Goal: Task Accomplishment & Management: Manage account settings

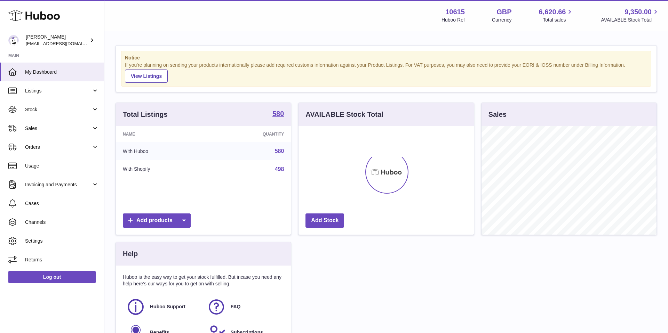
scroll to position [109, 175]
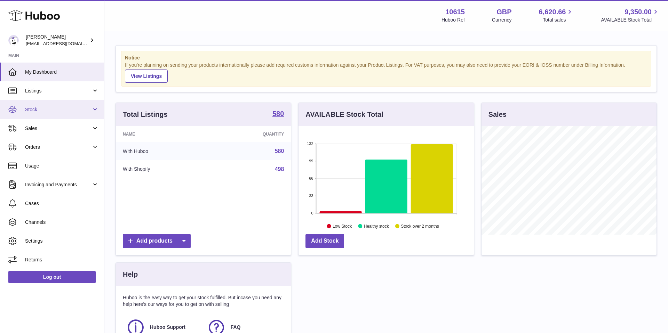
click at [89, 109] on span "Stock" at bounding box center [58, 109] width 66 height 7
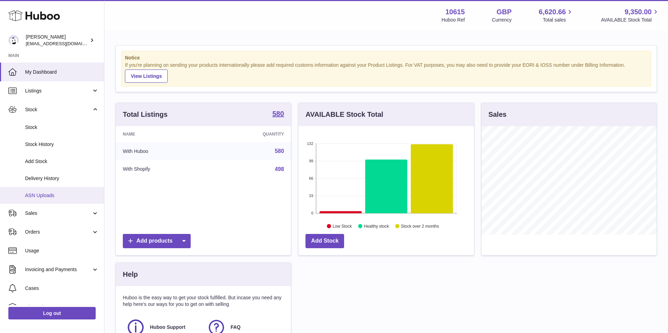
click at [63, 193] on span "ASN Uploads" at bounding box center [62, 195] width 74 height 7
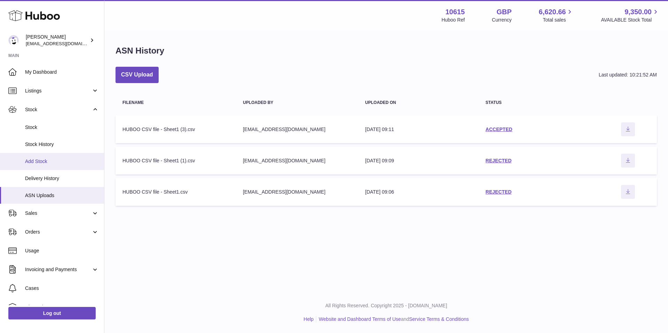
click at [42, 165] on link "Add Stock" at bounding box center [52, 161] width 104 height 17
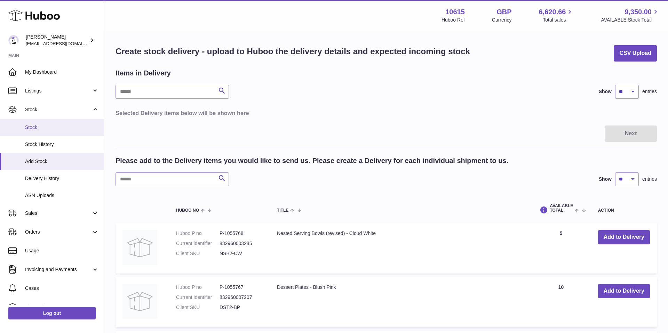
click at [41, 129] on span "Stock" at bounding box center [62, 127] width 74 height 7
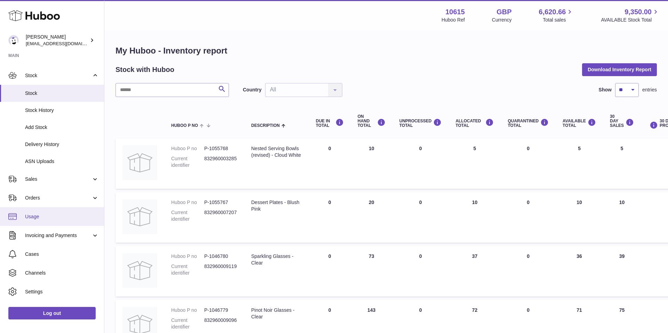
scroll to position [49, 0]
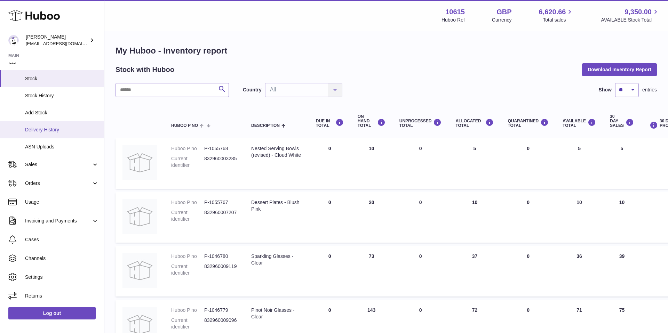
click at [51, 131] on span "Delivery History" at bounding box center [62, 130] width 74 height 7
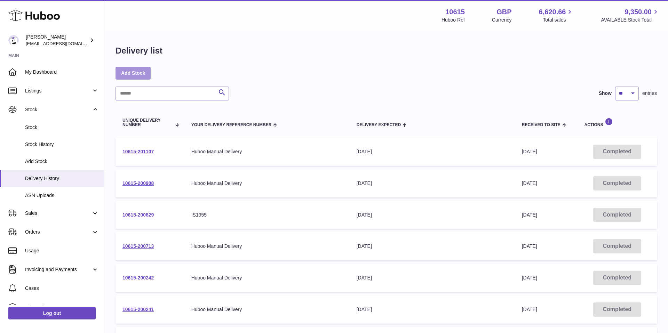
click at [131, 74] on link "Add Stock" at bounding box center [132, 73] width 35 height 13
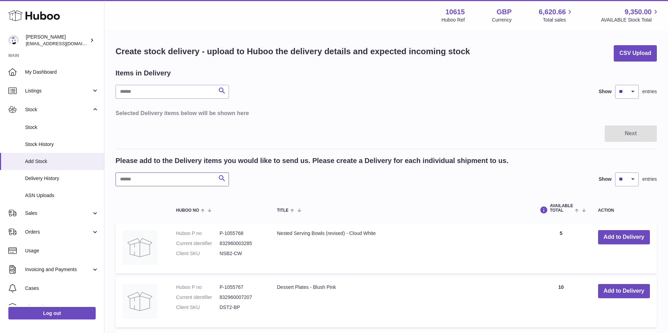
click at [180, 180] on input "text" at bounding box center [171, 180] width 113 height 14
type input "*"
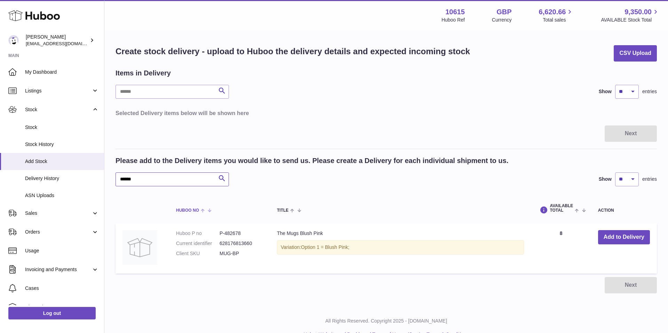
scroll to position [2, 0]
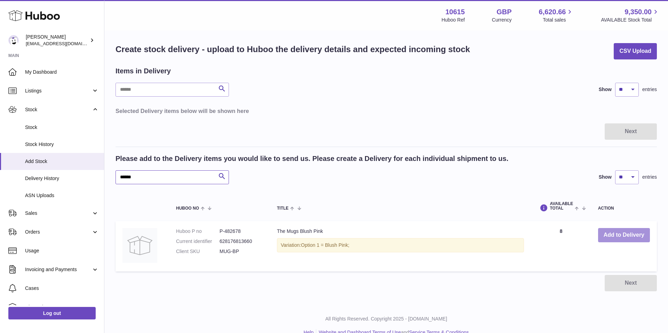
type input "******"
click at [633, 229] on button "Add to Delivery" at bounding box center [624, 235] width 52 height 14
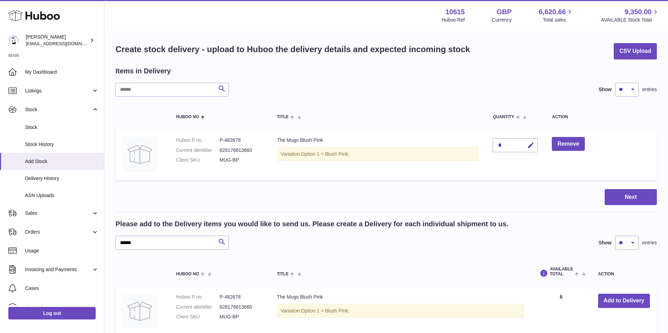
click at [512, 144] on div "*" at bounding box center [515, 145] width 45 height 14
click at [534, 144] on icon "button" at bounding box center [530, 145] width 7 height 7
type input "**"
click at [533, 145] on icon "submit" at bounding box center [531, 145] width 6 height 6
click at [632, 192] on button "Next" at bounding box center [631, 197] width 52 height 16
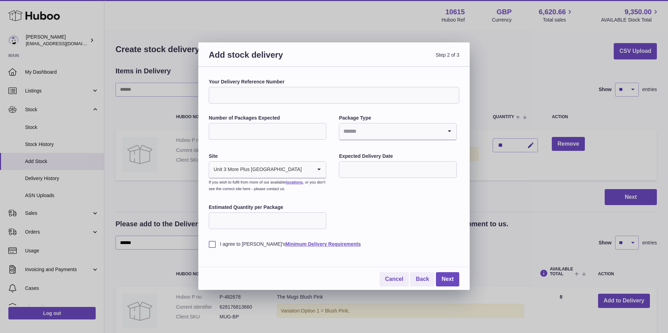
click at [264, 91] on input "Your Delivery Reference Number" at bounding box center [334, 95] width 250 height 17
click at [314, 172] on icon "Search for option" at bounding box center [319, 170] width 14 height 16
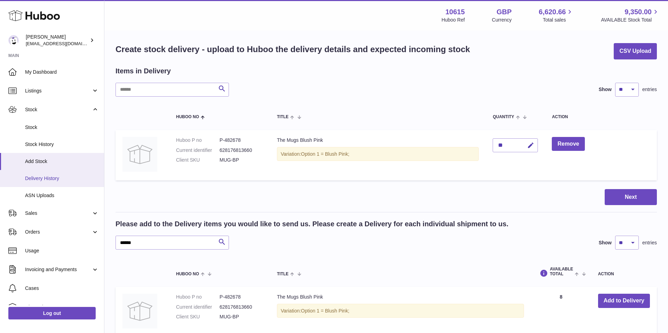
click at [56, 176] on span "Delivery History" at bounding box center [62, 178] width 74 height 7
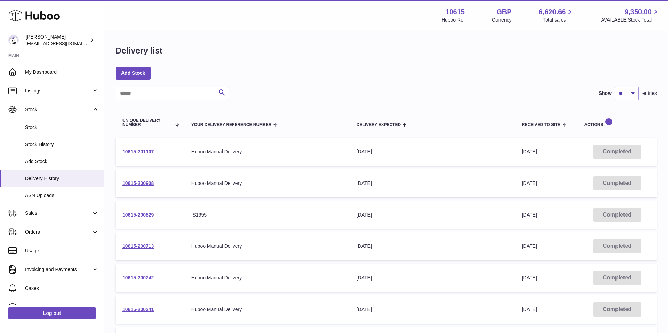
click at [145, 150] on link "10615-201107" at bounding box center [137, 152] width 31 height 6
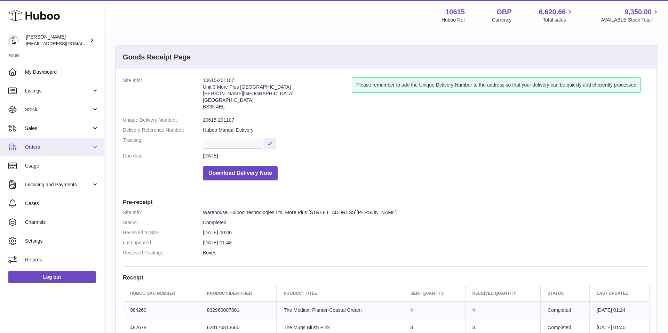
click at [94, 145] on link "Orders" at bounding box center [52, 147] width 104 height 19
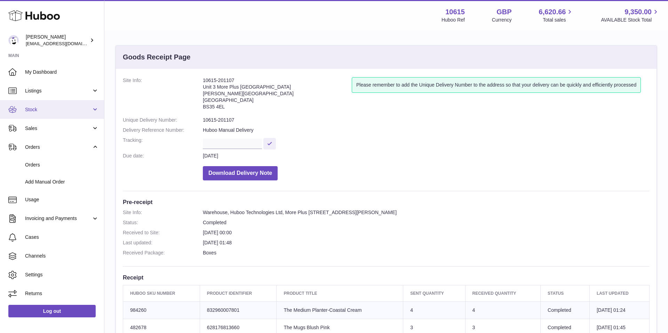
click at [55, 109] on span "Stock" at bounding box center [58, 109] width 66 height 7
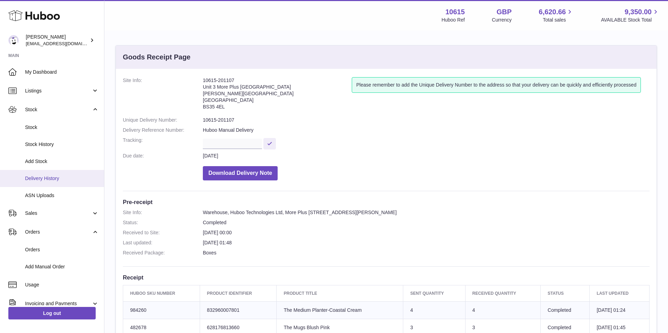
click at [48, 179] on span "Delivery History" at bounding box center [62, 178] width 74 height 7
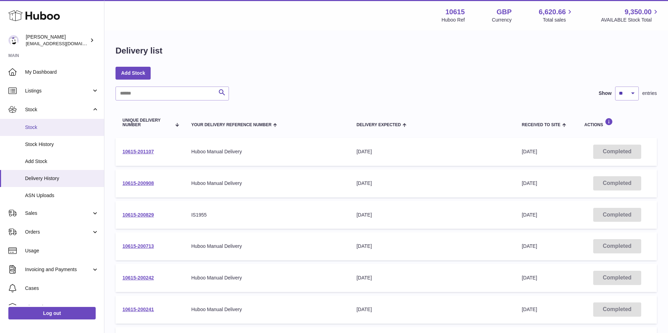
click at [38, 129] on span "Stock" at bounding box center [62, 127] width 74 height 7
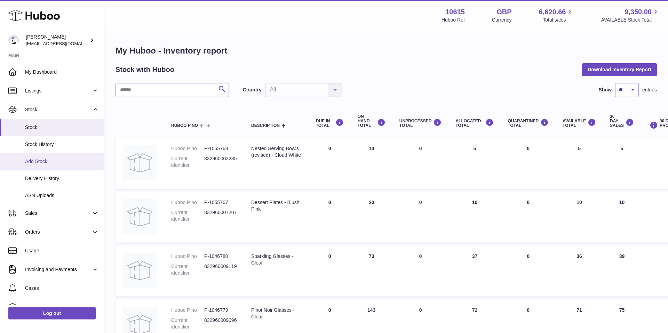
click at [38, 162] on span "Add Stock" at bounding box center [62, 161] width 74 height 7
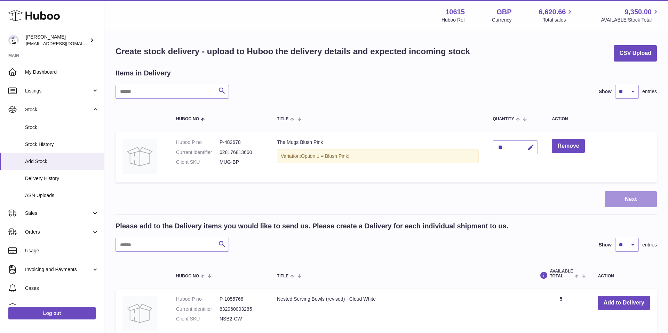
click at [630, 200] on button "Next" at bounding box center [631, 199] width 52 height 16
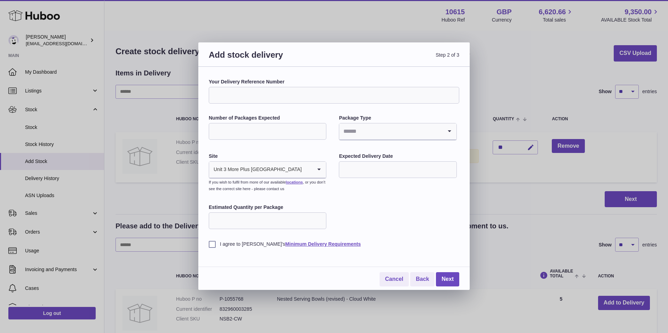
click at [396, 163] on input "text" at bounding box center [398, 169] width 118 height 17
click at [512, 89] on div "Add stock delivery Step 2 of 3 Your Delivery Reference Number Number of Package…" at bounding box center [334, 166] width 668 height 333
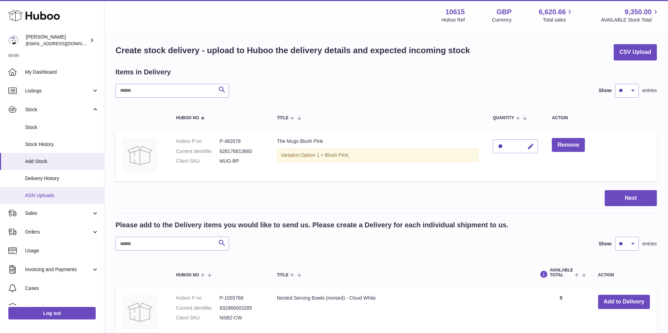
scroll to position [2, 0]
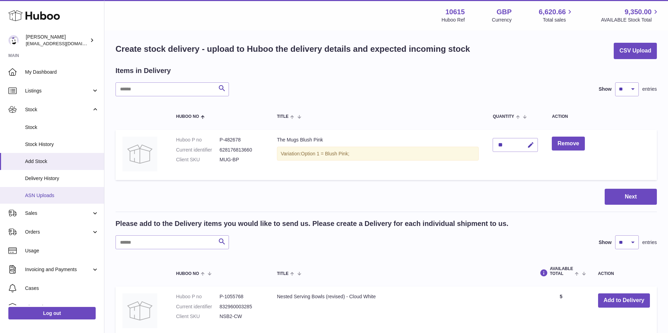
click at [35, 193] on span "ASN Uploads" at bounding box center [62, 195] width 74 height 7
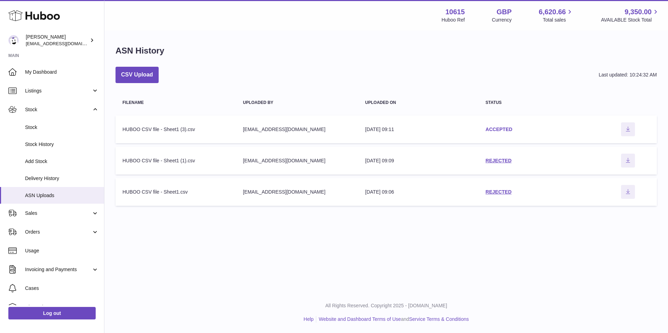
click at [497, 129] on link "ACCEPTED" at bounding box center [499, 130] width 27 height 6
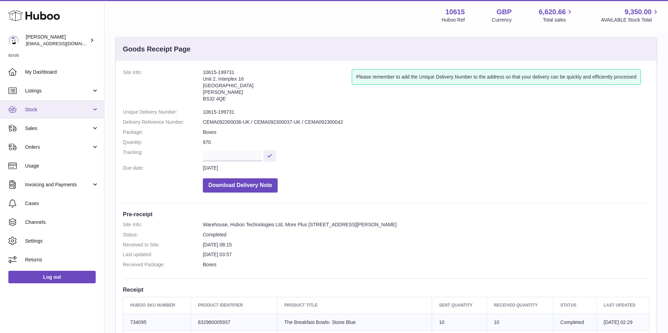
scroll to position [9, 0]
click at [33, 105] on link "Stock" at bounding box center [52, 109] width 104 height 19
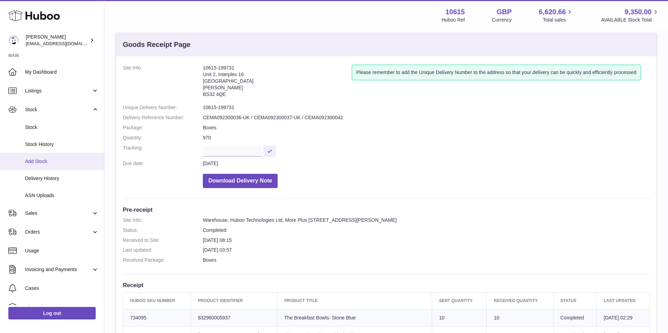
scroll to position [13, 0]
click at [41, 161] on span "Add Stock" at bounding box center [62, 161] width 74 height 7
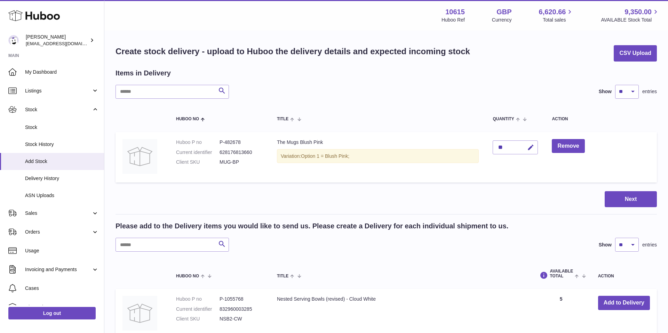
scroll to position [1, 0]
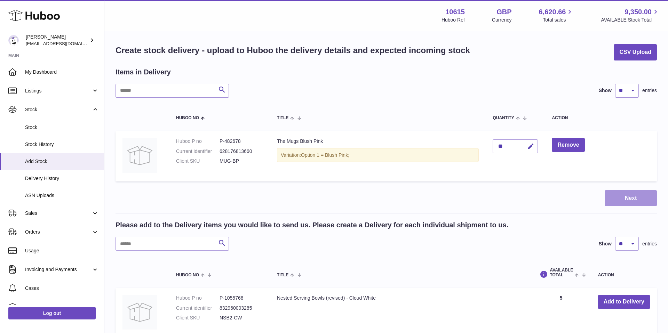
click at [639, 204] on button "Next" at bounding box center [631, 198] width 52 height 16
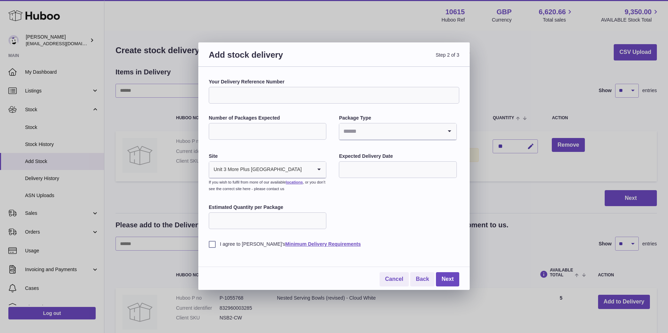
click at [220, 81] on label "Your Delivery Reference Number" at bounding box center [334, 82] width 250 height 7
click at [220, 87] on input "Your Delivery Reference Number" at bounding box center [334, 95] width 250 height 17
drag, startPoint x: 220, startPoint y: 91, endPoint x: 222, endPoint y: 94, distance: 3.7
click at [221, 93] on input "Your Delivery Reference Number" at bounding box center [334, 95] width 250 height 17
click at [277, 129] on input "Number of Packages Expected" at bounding box center [268, 131] width 118 height 17
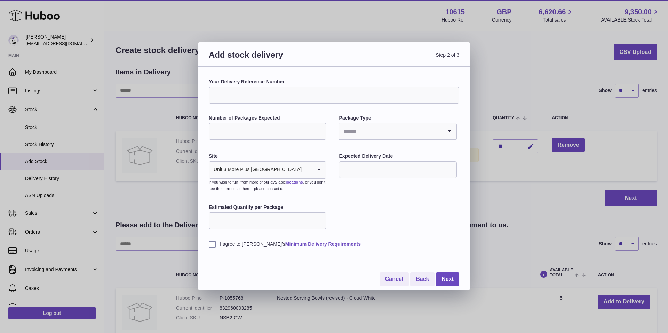
click at [320, 130] on input "*" at bounding box center [268, 131] width 118 height 17
type input "*"
click at [320, 130] on input "*" at bounding box center [268, 131] width 118 height 17
click at [320, 170] on icon "Search for option" at bounding box center [319, 170] width 14 height 16
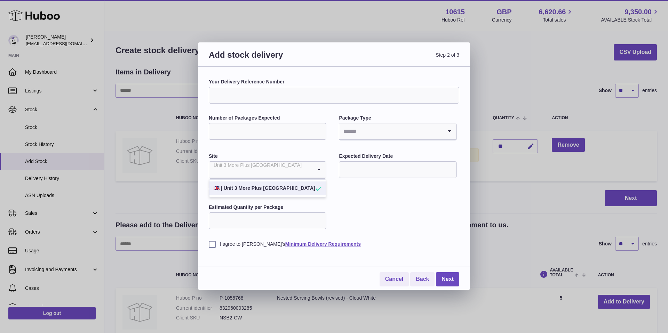
click at [406, 210] on div "Your Delivery Reference Number Number of Packages Expected * Package Type Loadi…" at bounding box center [334, 163] width 250 height 169
click at [269, 93] on input "Your Delivery Reference Number" at bounding box center [334, 95] width 250 height 17
click at [282, 99] on input "Your Delivery Reference Number" at bounding box center [334, 95] width 250 height 17
click at [421, 280] on link "Back" at bounding box center [422, 279] width 24 height 14
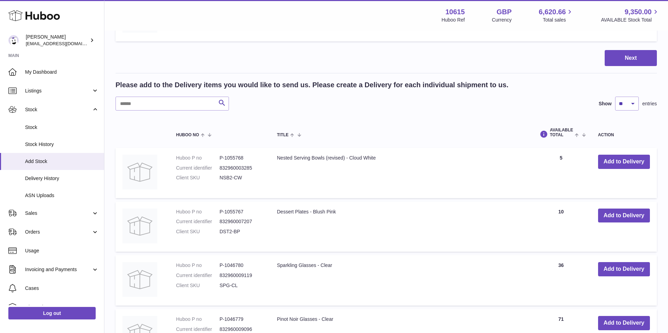
scroll to position [142, 0]
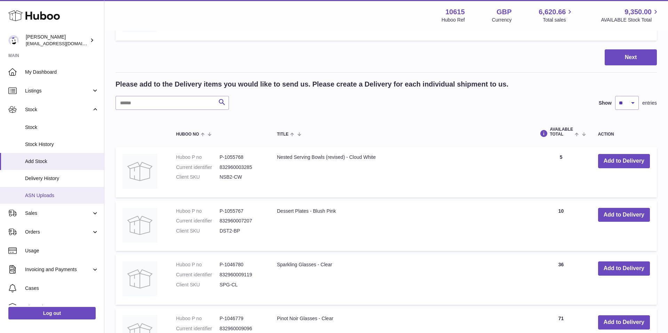
click at [37, 190] on link "ASN Uploads" at bounding box center [52, 195] width 104 height 17
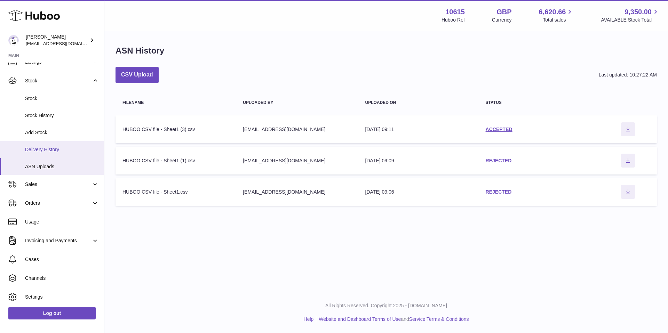
scroll to position [49, 0]
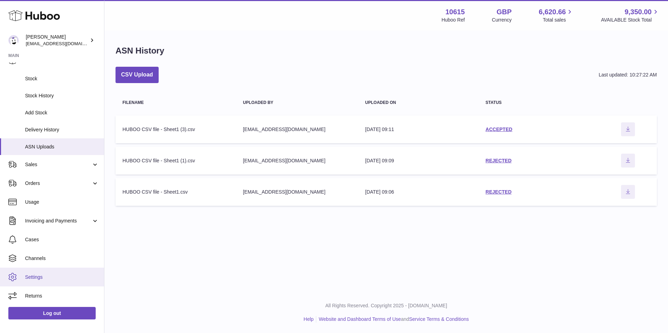
click at [48, 271] on link "Settings" at bounding box center [52, 277] width 104 height 19
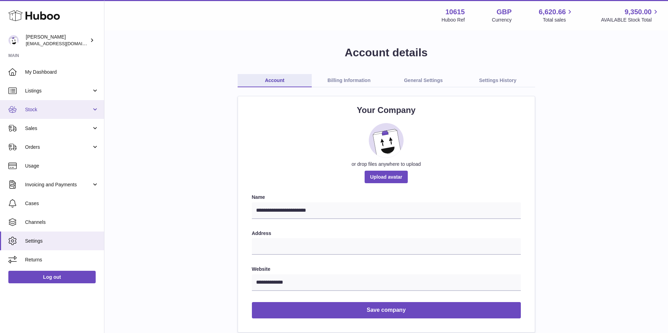
click at [91, 109] on span "Stock" at bounding box center [58, 109] width 66 height 7
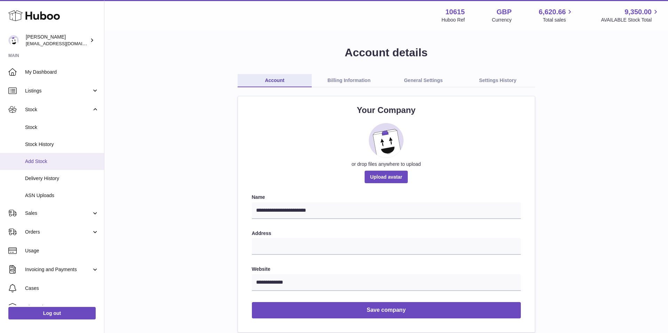
click at [56, 161] on span "Add Stock" at bounding box center [62, 161] width 74 height 7
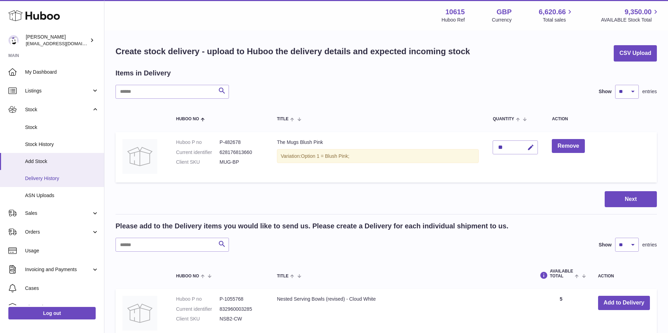
scroll to position [2, 0]
click at [51, 176] on span "Delivery History" at bounding box center [62, 176] width 74 height 7
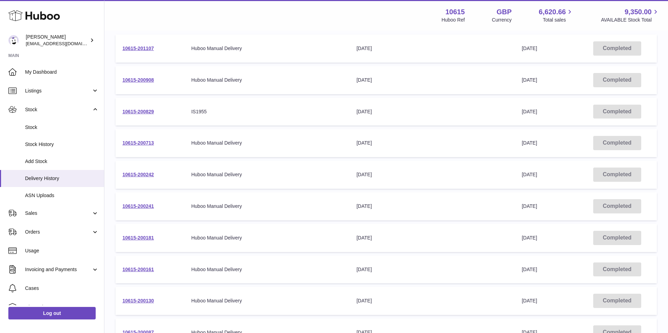
scroll to position [96, 0]
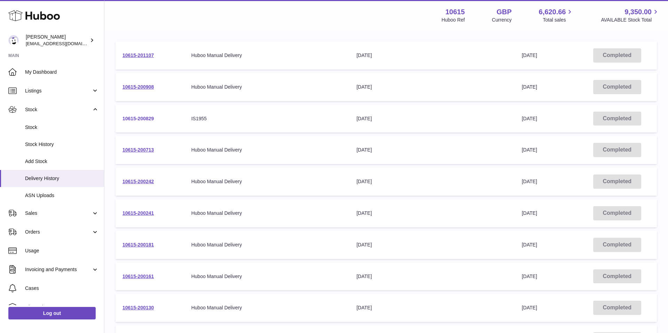
click at [137, 117] on link "10615-200829" at bounding box center [137, 119] width 31 height 6
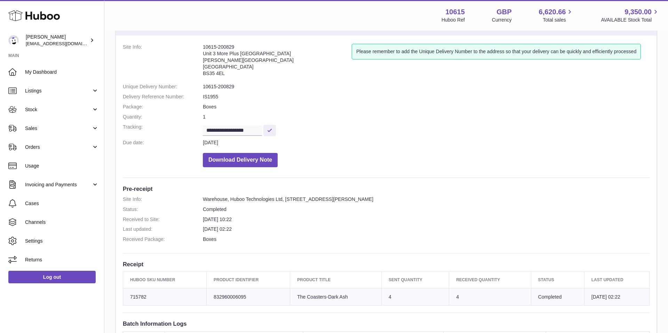
scroll to position [31, 0]
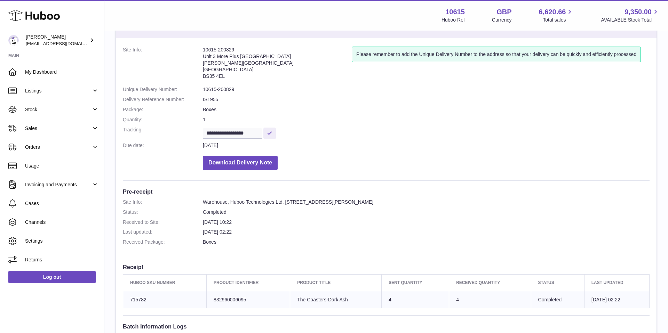
drag, startPoint x: 202, startPoint y: 200, endPoint x: 450, endPoint y: 199, distance: 247.7
click at [450, 199] on dl "Site Info: Warehouse, Huboo Technologies Ltd, Unit 2, More Plus Central Park, H…" at bounding box center [386, 224] width 527 height 50
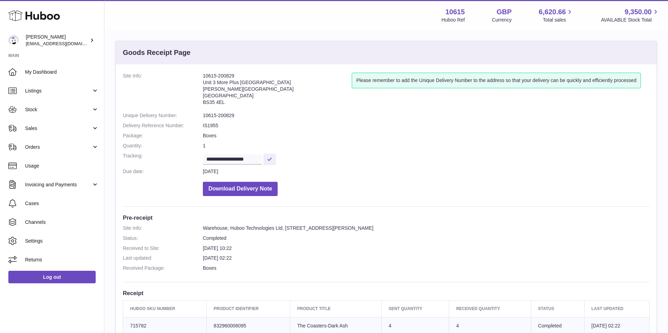
scroll to position [0, 0]
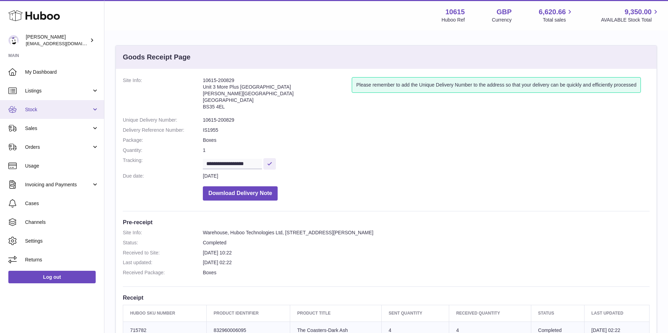
click at [90, 108] on span "Stock" at bounding box center [58, 109] width 66 height 7
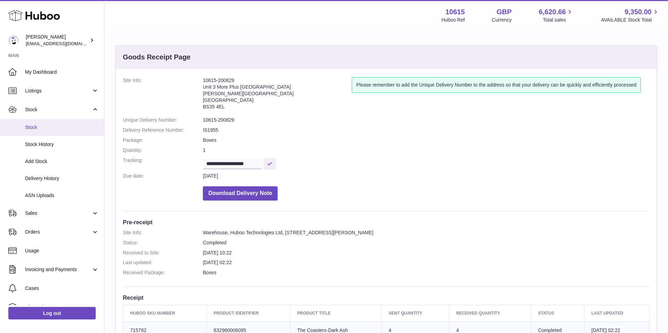
click at [57, 125] on span "Stock" at bounding box center [62, 127] width 74 height 7
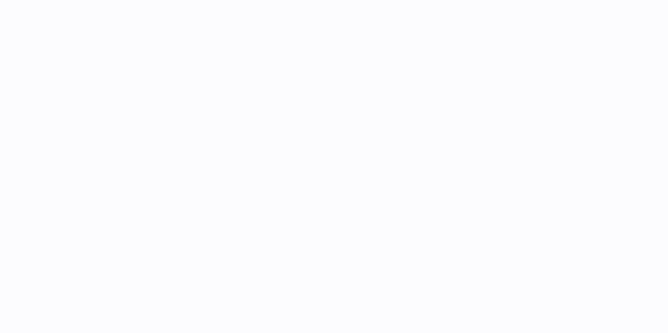
click at [54, 159] on div at bounding box center [334, 166] width 668 height 333
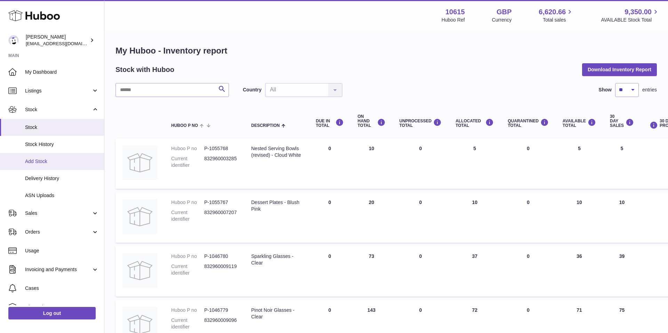
click at [32, 157] on link "Add Stock" at bounding box center [52, 161] width 104 height 17
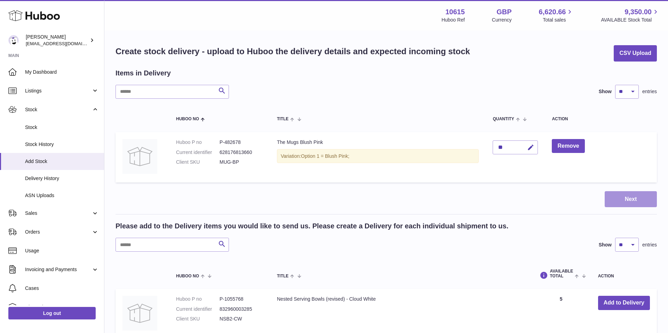
click at [641, 201] on button "Next" at bounding box center [631, 199] width 52 height 16
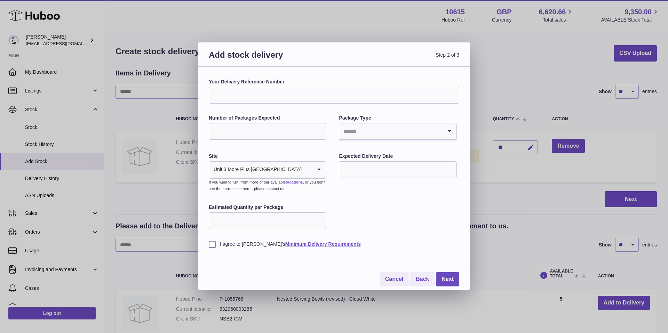
click at [286, 93] on input "Your Delivery Reference Number" at bounding box center [334, 95] width 250 height 17
click at [451, 282] on link "Next" at bounding box center [447, 279] width 23 height 14
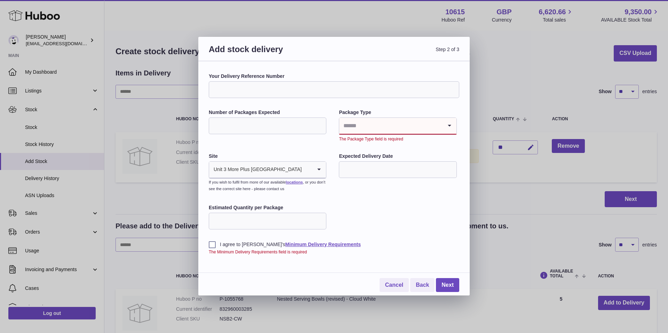
click at [385, 125] on input "Search for option" at bounding box center [390, 126] width 103 height 16
click at [365, 173] on li "Boxes" at bounding box center [398, 173] width 116 height 14
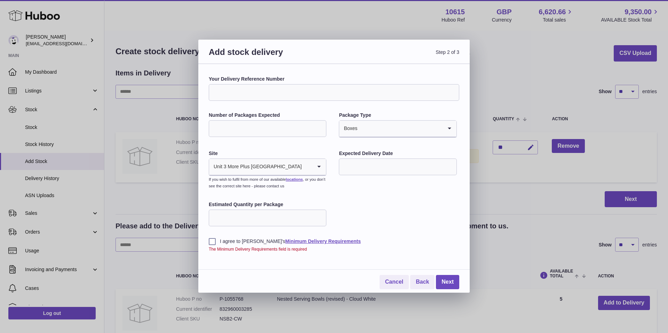
click at [367, 166] on input "text" at bounding box center [398, 167] width 118 height 17
click at [405, 224] on span "10" at bounding box center [405, 224] width 13 height 13
type input "**********"
click at [319, 217] on input "*" at bounding box center [268, 218] width 118 height 17
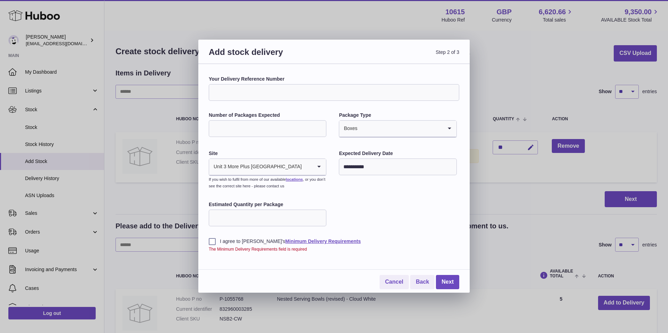
click at [319, 217] on input "*" at bounding box center [268, 218] width 118 height 17
click at [319, 219] on input "*" at bounding box center [268, 218] width 118 height 17
click at [319, 214] on input "*" at bounding box center [268, 218] width 118 height 17
type input "*"
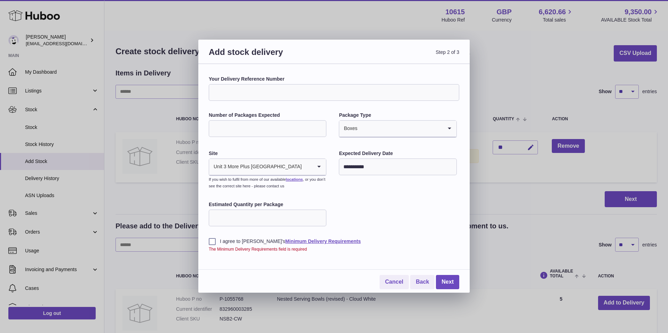
click at [320, 216] on input "*" at bounding box center [268, 218] width 118 height 17
click at [450, 280] on link "Next" at bounding box center [447, 282] width 23 height 14
click at [212, 243] on label "I agree to Huboo's Minimum Delivery Requirements" at bounding box center [334, 241] width 250 height 7
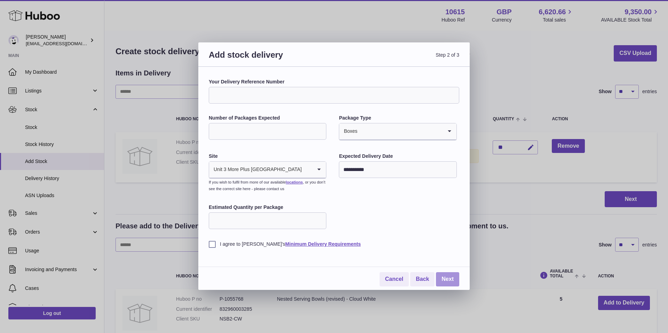
click at [451, 279] on link "Next" at bounding box center [447, 279] width 23 height 14
click at [430, 236] on div "I agree to Huboo's Minimum Delivery Requirements" at bounding box center [334, 239] width 250 height 17
click at [449, 278] on link "Next" at bounding box center [447, 279] width 23 height 14
click at [258, 96] on input "Your Delivery Reference Number" at bounding box center [334, 95] width 250 height 17
click at [283, 128] on input "Number of Packages Expected" at bounding box center [268, 131] width 118 height 17
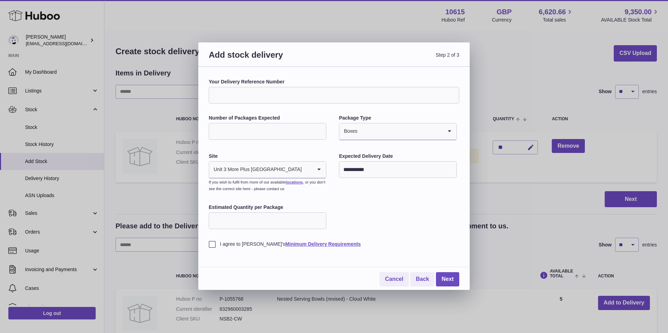
type input "*"
click at [449, 279] on link "Next" at bounding box center [447, 279] width 23 height 14
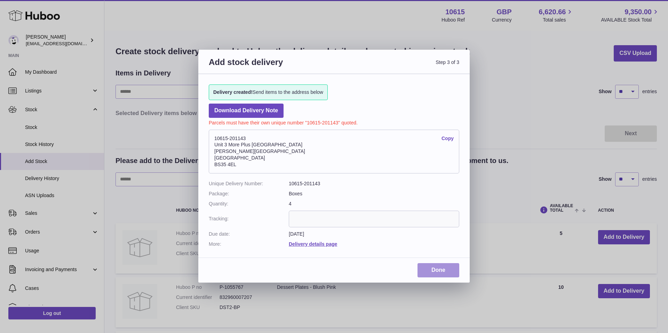
click at [440, 275] on link "Done" at bounding box center [438, 270] width 42 height 14
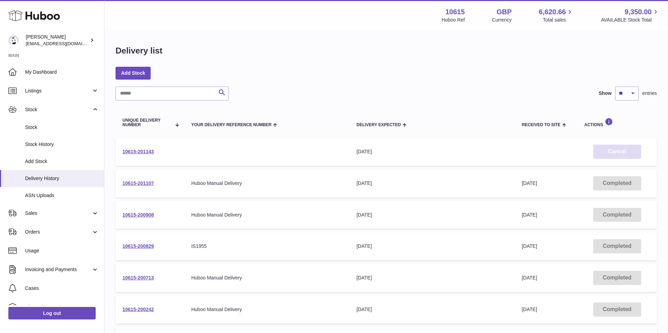
click at [612, 148] on button "Cancel" at bounding box center [617, 152] width 48 height 14
click at [626, 151] on button "Restore" at bounding box center [617, 152] width 48 height 14
click at [140, 151] on link "10615-201143" at bounding box center [137, 152] width 31 height 6
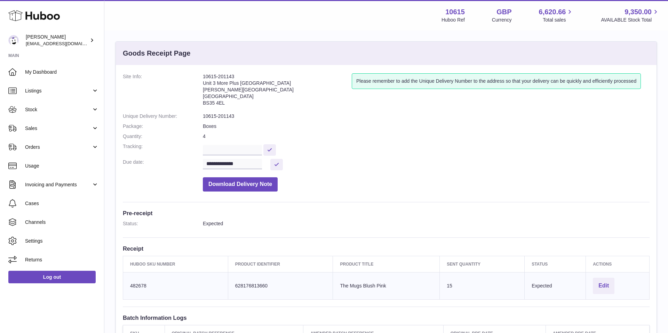
scroll to position [5, 0]
click at [601, 288] on button "Edit" at bounding box center [604, 285] width 22 height 16
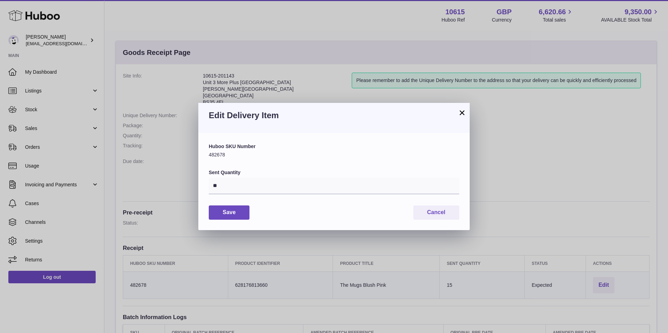
drag, startPoint x: 461, startPoint y: 113, endPoint x: 443, endPoint y: 114, distance: 18.1
click at [461, 113] on button "×" at bounding box center [462, 113] width 8 height 8
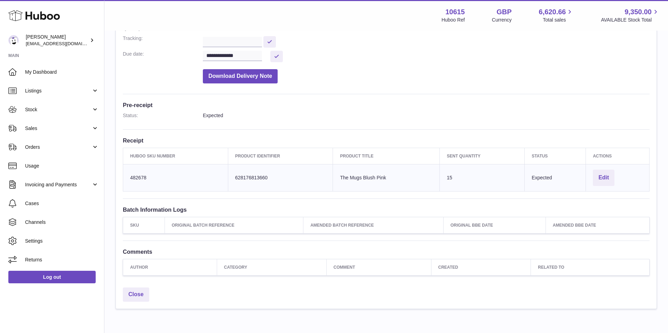
scroll to position [142, 0]
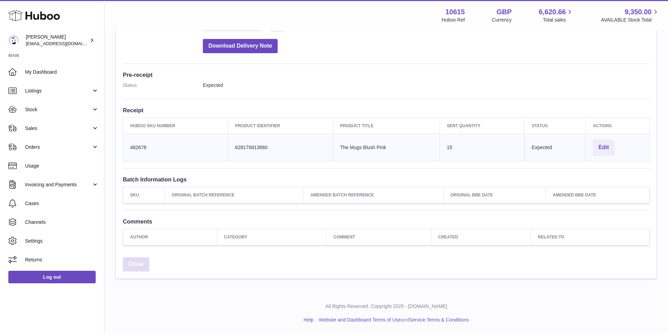
click at [135, 269] on link "Close" at bounding box center [136, 264] width 26 height 14
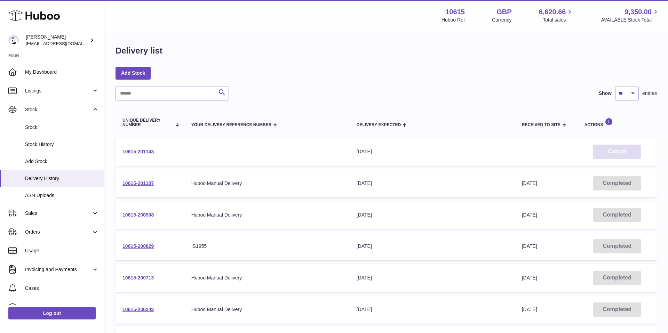
click at [624, 152] on button "Cancel" at bounding box center [617, 152] width 48 height 14
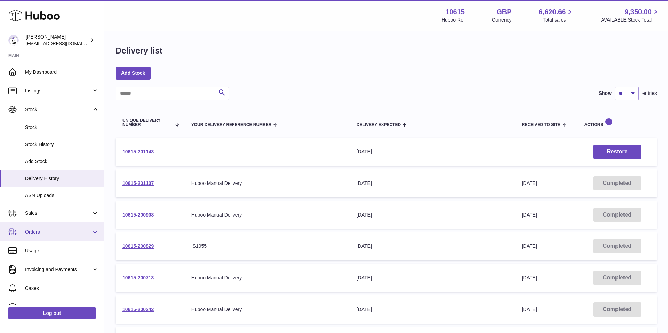
click at [40, 228] on link "Orders" at bounding box center [52, 232] width 104 height 19
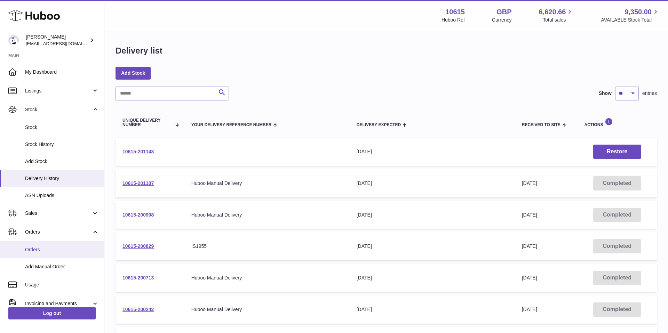
click at [40, 247] on span "Orders" at bounding box center [62, 250] width 74 height 7
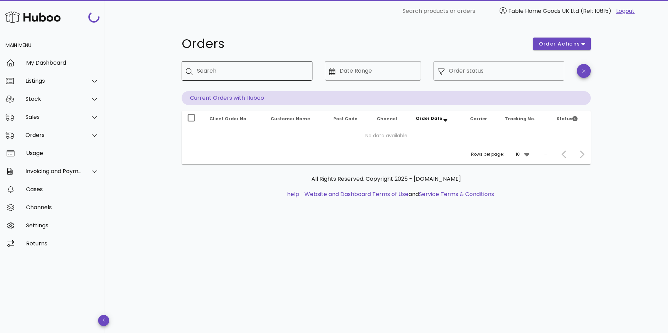
click at [235, 73] on input "Search" at bounding box center [252, 70] width 110 height 11
paste input "*******"
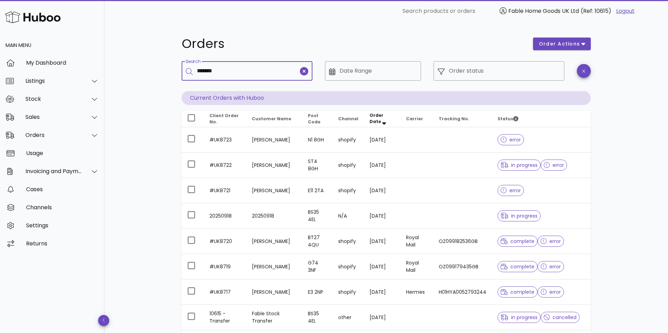
type input "*******"
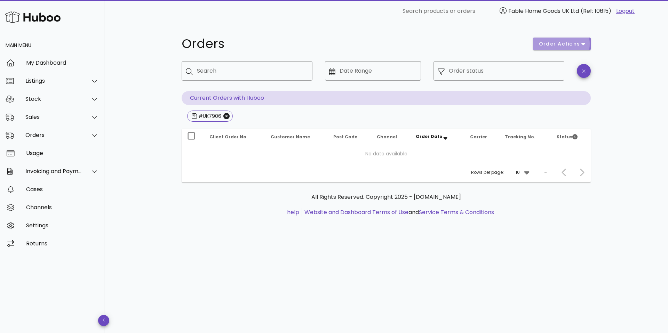
click at [555, 47] on span "order actions" at bounding box center [560, 43] width 42 height 7
click at [70, 138] on div "Orders" at bounding box center [52, 135] width 104 height 18
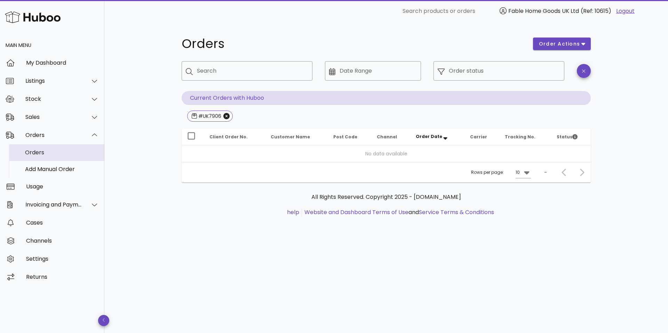
click at [40, 155] on div "Orders" at bounding box center [62, 152] width 74 height 7
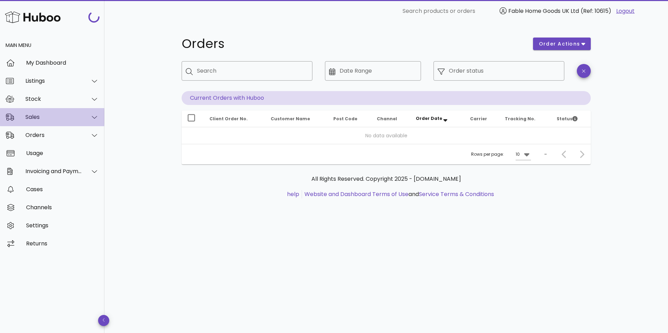
click at [75, 115] on div "Sales" at bounding box center [53, 117] width 57 height 7
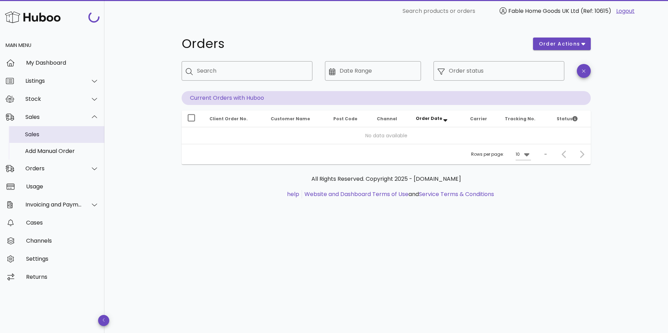
click at [42, 134] on div "Sales" at bounding box center [62, 134] width 74 height 7
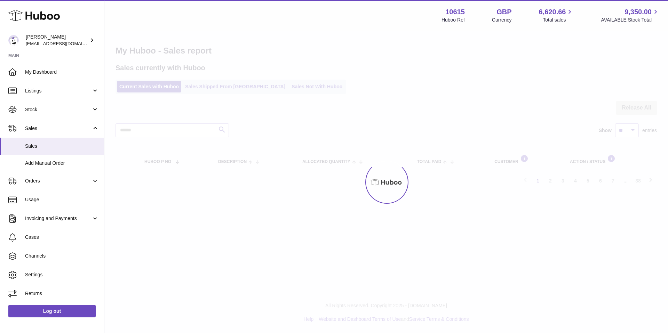
scroll to position [2, 0]
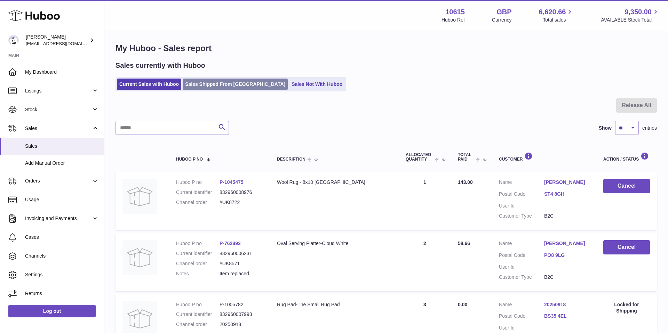
drag, startPoint x: 209, startPoint y: 84, endPoint x: 208, endPoint y: 87, distance: 3.6
click at [209, 84] on link "Sales Shipped From [GEOGRAPHIC_DATA]" at bounding box center [235, 84] width 105 height 11
click at [216, 88] on link "Sales Shipped From [GEOGRAPHIC_DATA]" at bounding box center [235, 84] width 105 height 11
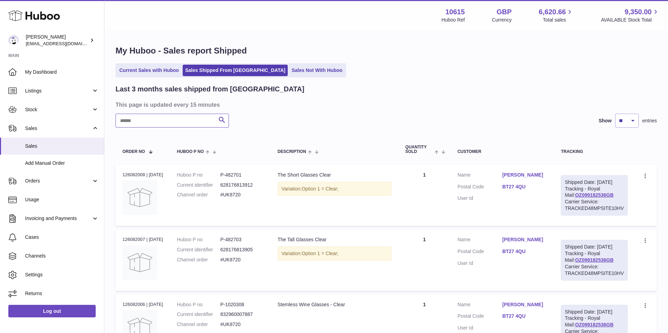
click at [169, 118] on input "text" at bounding box center [171, 121] width 113 height 14
paste input "*******"
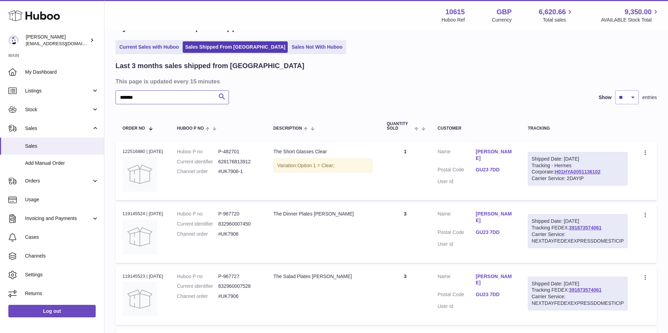
scroll to position [22, 0]
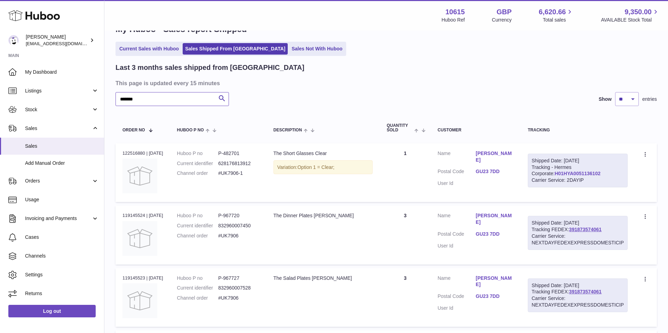
type input "*******"
